Goal: Obtain resource: Download file/media

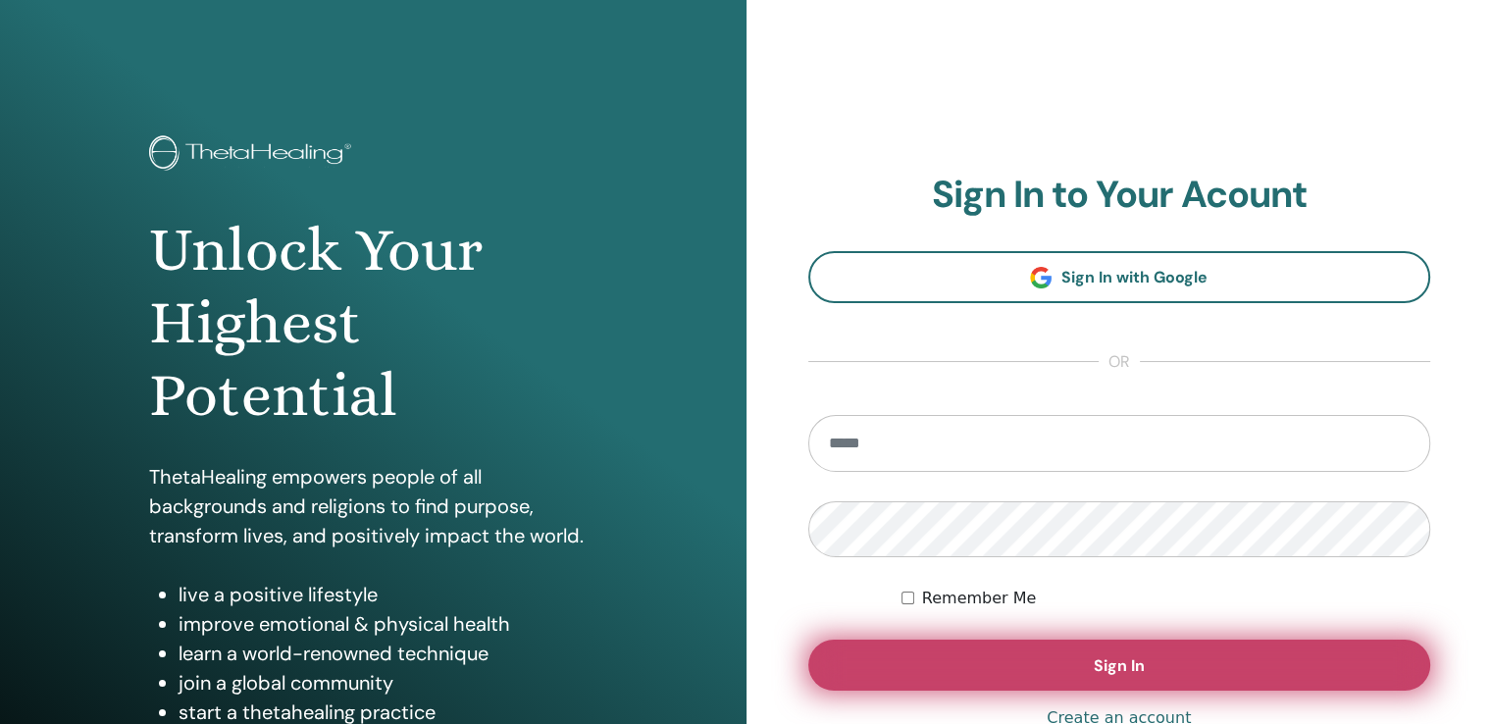
type input "**********"
click at [964, 660] on button "Sign In" at bounding box center [1119, 665] width 623 height 51
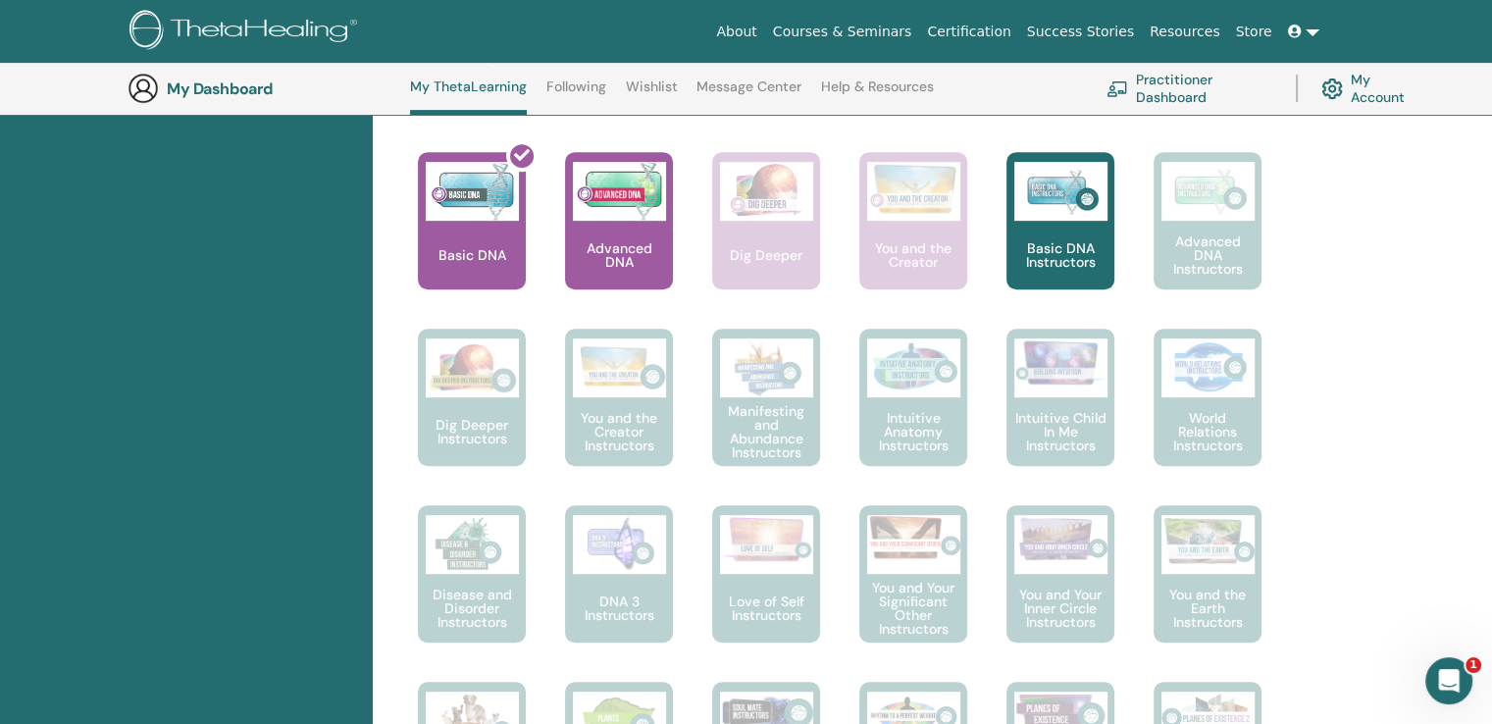
scroll to position [542, 0]
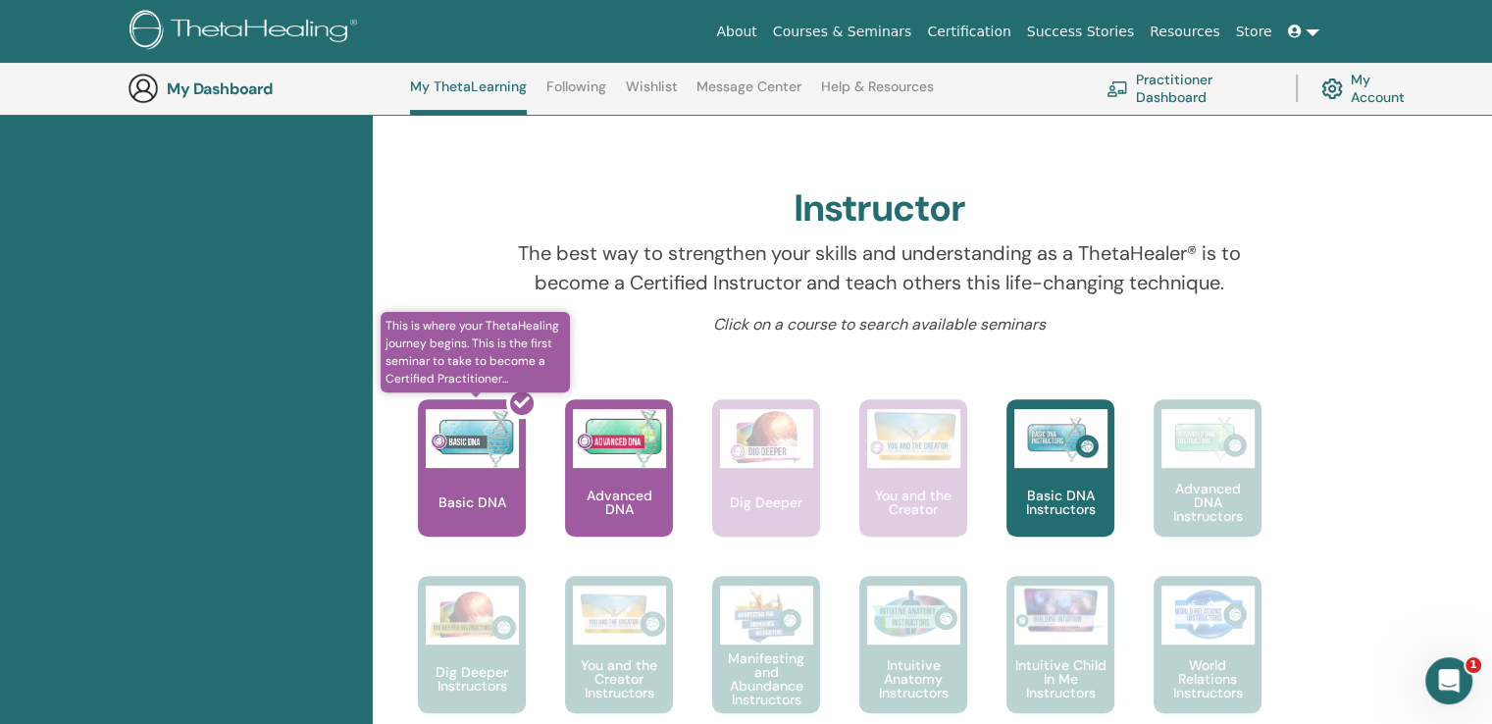
click at [502, 476] on div at bounding box center [484, 476] width 108 height 177
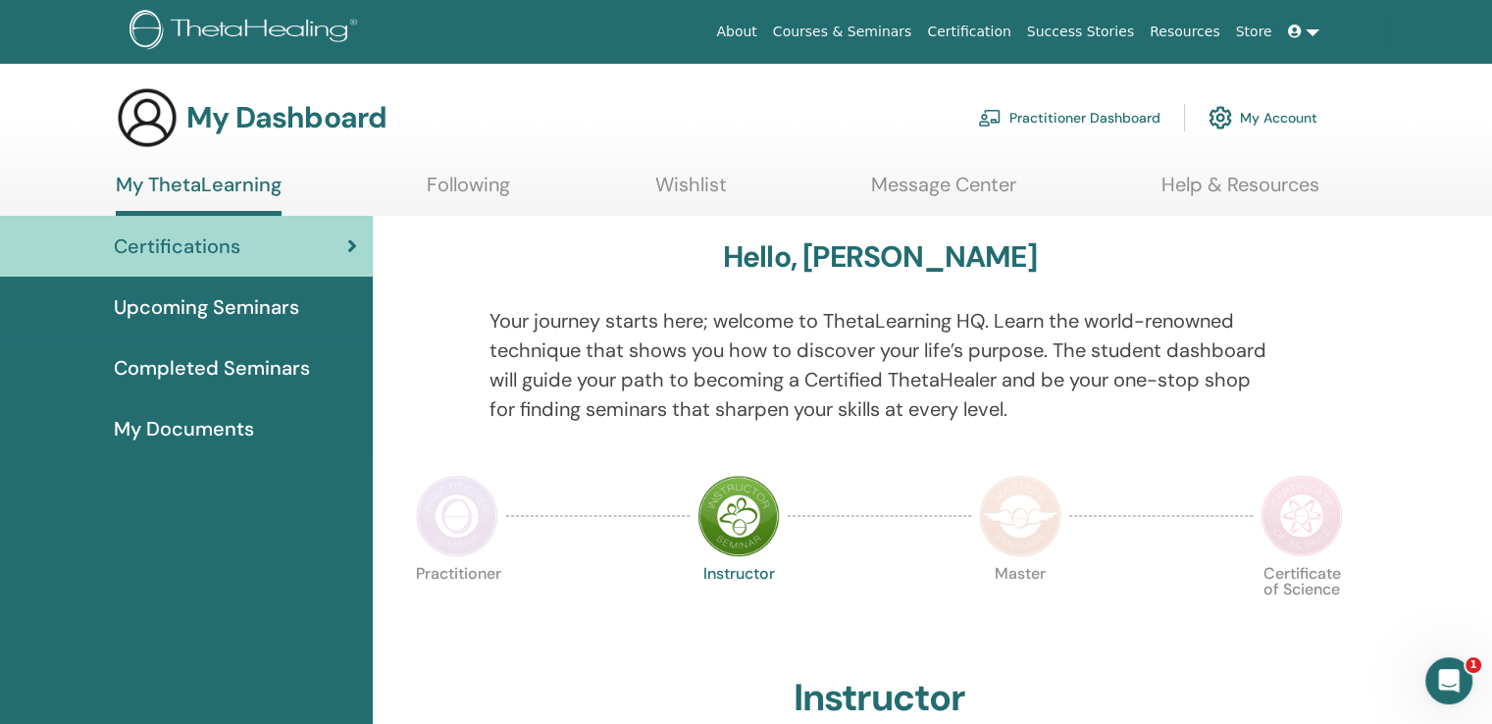
click at [212, 375] on span "Completed Seminars" at bounding box center [212, 367] width 196 height 29
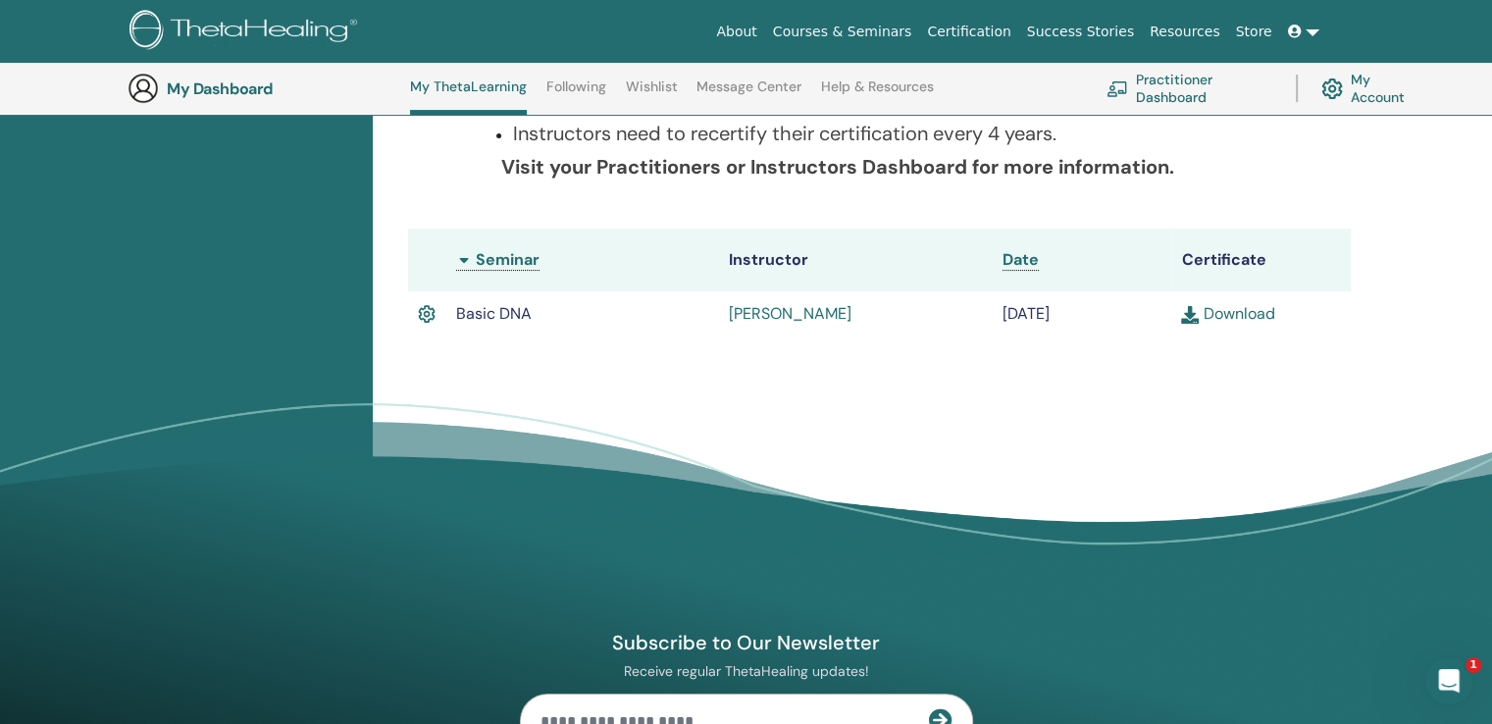
click at [1227, 316] on link "Download" at bounding box center [1227, 313] width 93 height 21
